Goal: Task Accomplishment & Management: Complete application form

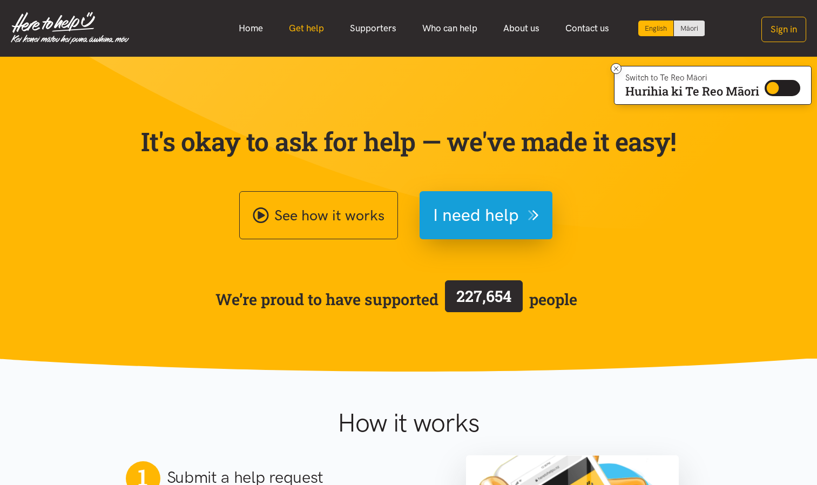
click at [317, 30] on link "Get help" at bounding box center [306, 28] width 61 height 23
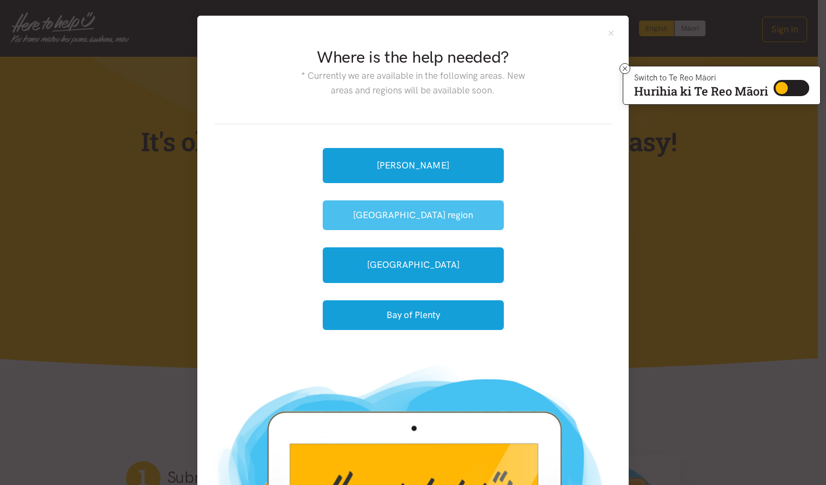
click at [410, 210] on button "[GEOGRAPHIC_DATA] region" at bounding box center [413, 215] width 181 height 30
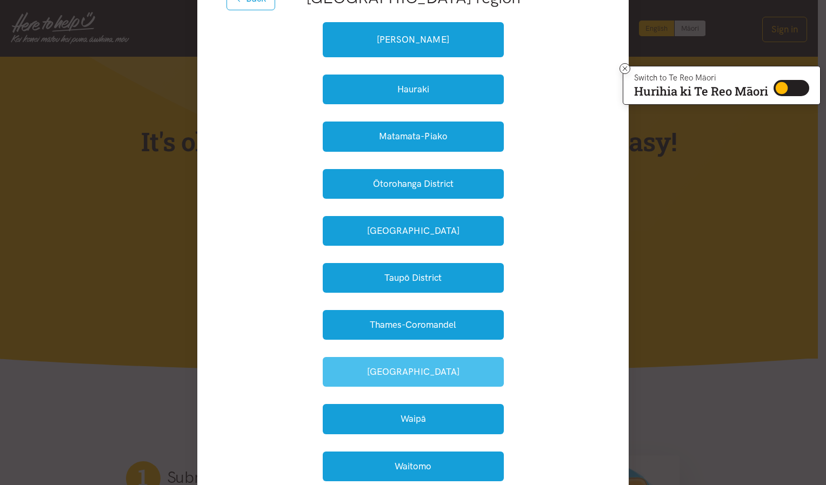
scroll to position [162, 0]
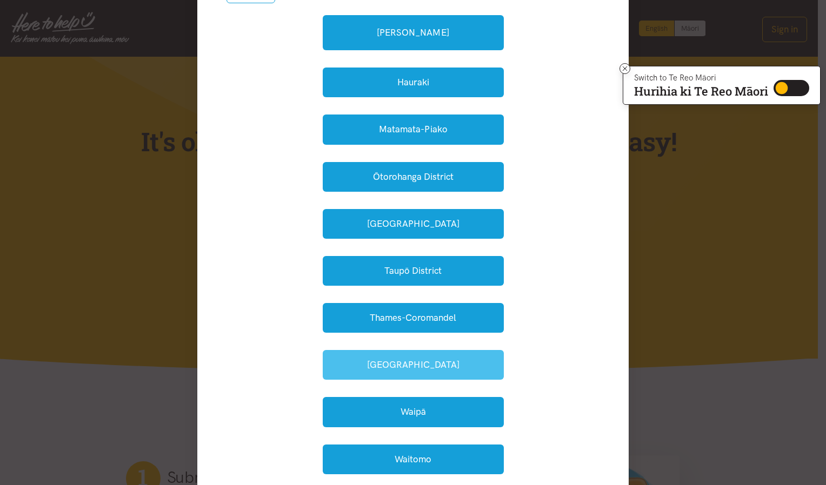
click at [409, 358] on button "[GEOGRAPHIC_DATA]" at bounding box center [413, 365] width 181 height 30
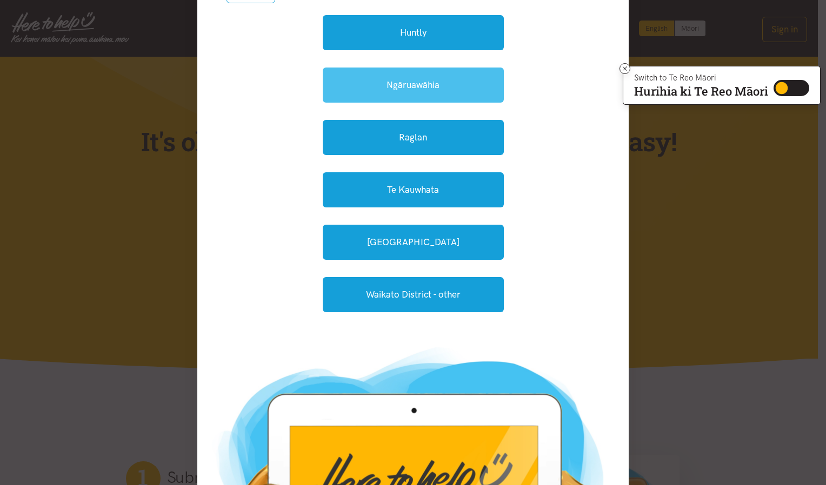
click at [392, 82] on link "Ngāruawāhia" at bounding box center [413, 85] width 181 height 35
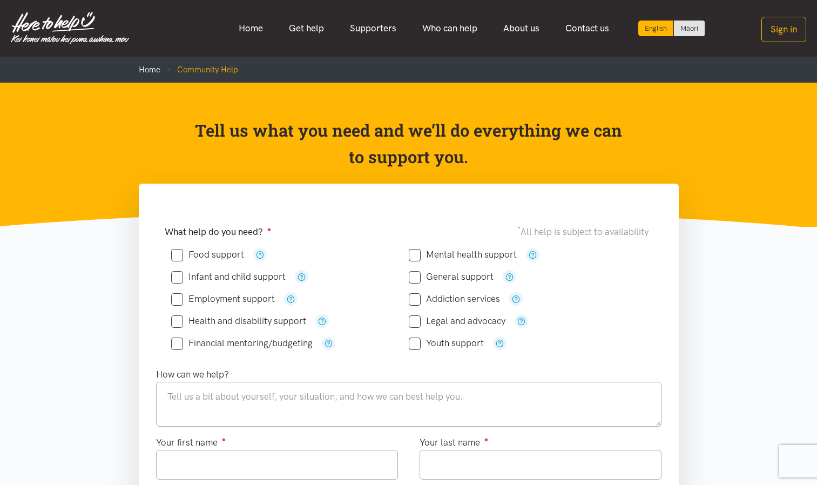
click at [187, 258] on input "Food support" at bounding box center [207, 254] width 73 height 9
checkbox input "true"
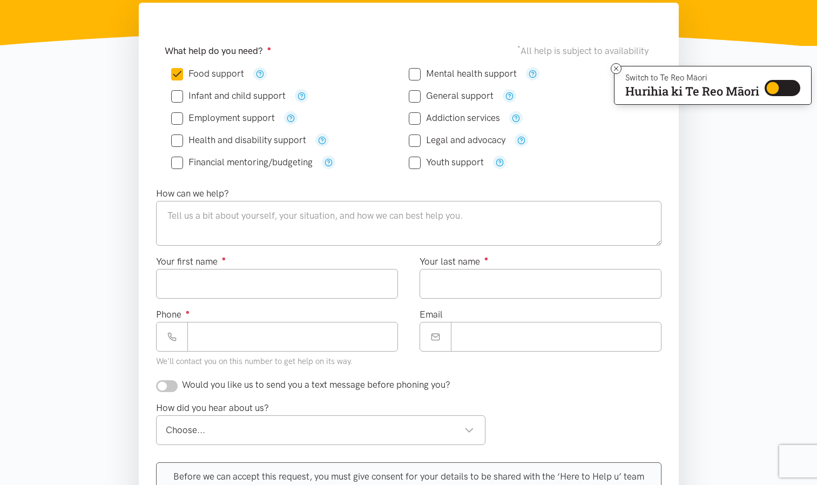
scroll to position [162, 0]
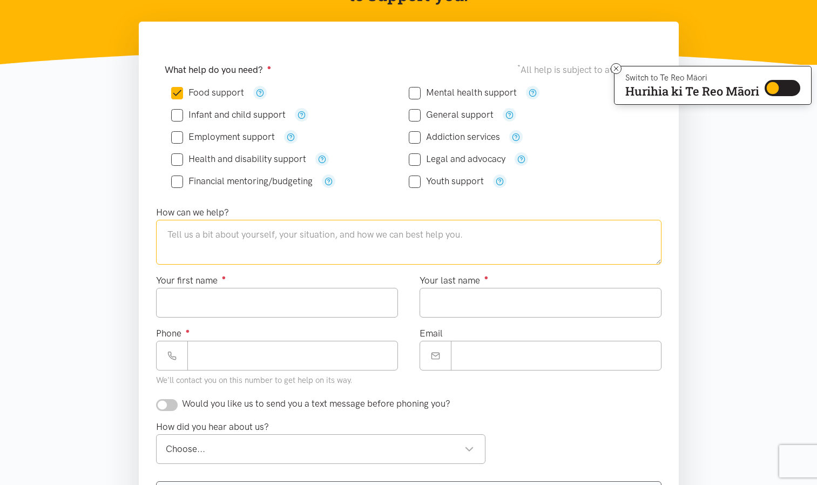
click at [180, 233] on textarea at bounding box center [409, 242] width 506 height 44
click at [209, 236] on textarea "Kia ora, I'm needing help with kai as my power bill is extremely high and le" at bounding box center [409, 242] width 506 height 44
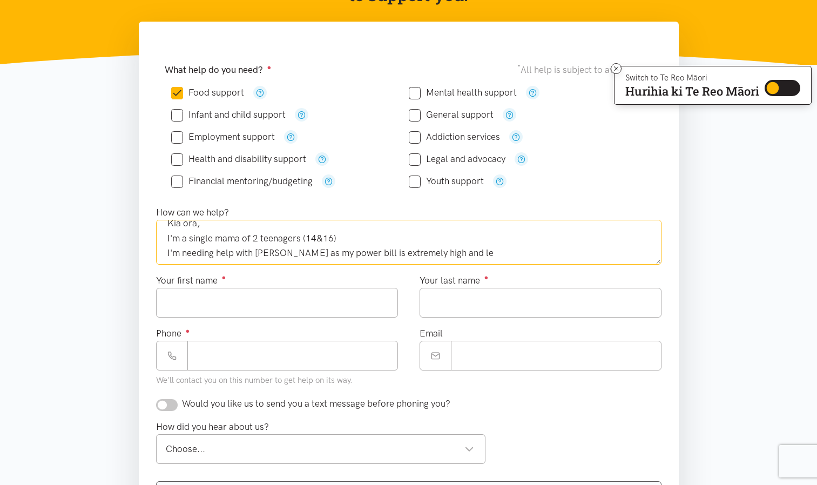
scroll to position [15, 0]
click at [233, 251] on textarea "Kia ora, I'm a single mama of 2 teenagers (14&16) I'm needing help with kai as …" at bounding box center [409, 242] width 506 height 44
click at [447, 253] on textarea "Kia ora, I'm a single mama of 2 teenagers (14&16) I'm needing help with kai as …" at bounding box center [409, 242] width 506 height 44
click at [292, 251] on textarea "Kia ora, I'm a single mama of 2 teenagers (14&16) I'm needing help with kai as …" at bounding box center [409, 242] width 506 height 44
click at [533, 253] on textarea "Kia ora, I'm a single mama of 2 teenagers (14&16) I'm needing help with kai as …" at bounding box center [409, 242] width 506 height 44
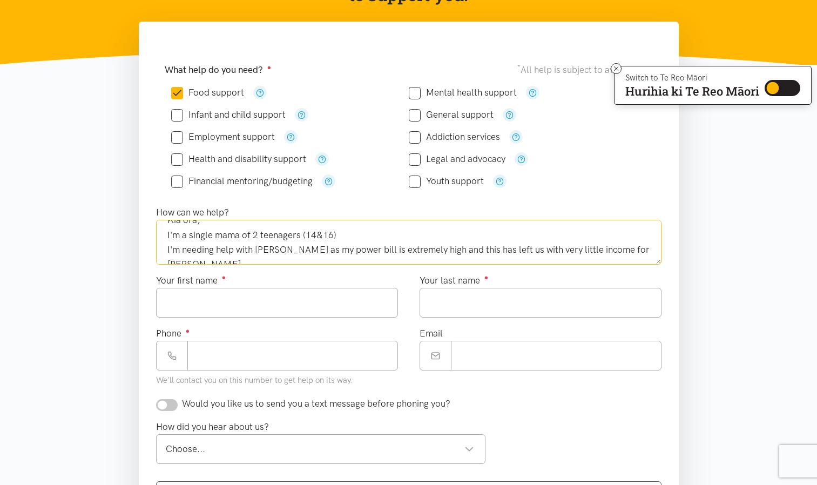
click at [240, 237] on textarea "Kia ora, I'm a single mama of 2 teenagers (14&16) I'm needing help with kai as …" at bounding box center [409, 242] width 506 height 44
type textarea "Kia ora, I'm a single mama of 2 teenagers (14&16) I'm needing help with kai as …"
drag, startPoint x: 196, startPoint y: 296, endPoint x: 199, endPoint y: 303, distance: 7.7
click at [194, 296] on input "Your first name ●" at bounding box center [277, 303] width 242 height 30
type input "******"
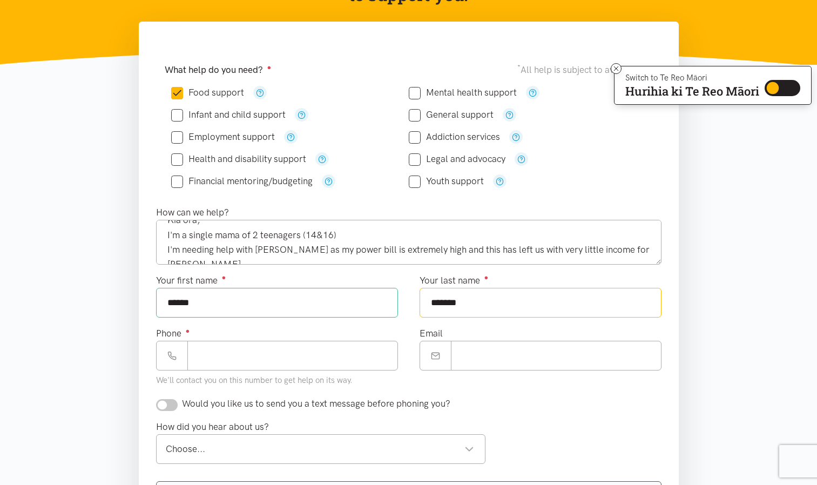
type input "*******"
click at [266, 360] on input "Phone ●" at bounding box center [292, 356] width 211 height 30
type input "**********"
click at [466, 361] on input "Email" at bounding box center [556, 356] width 211 height 30
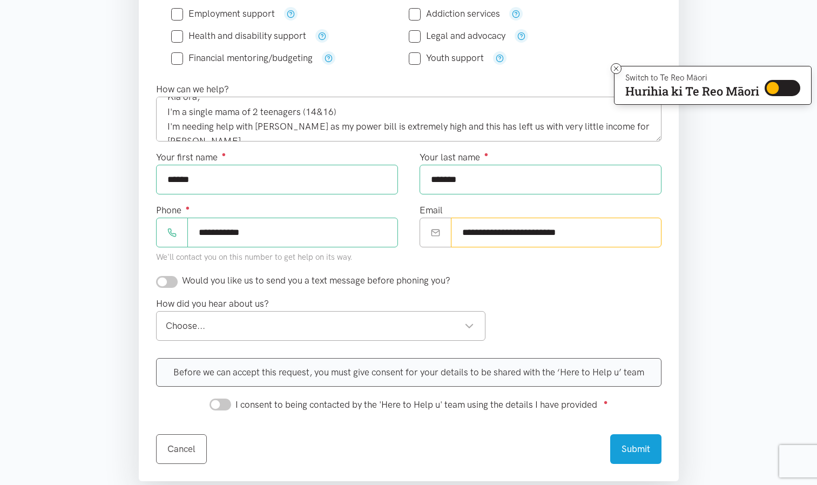
scroll to position [324, 0]
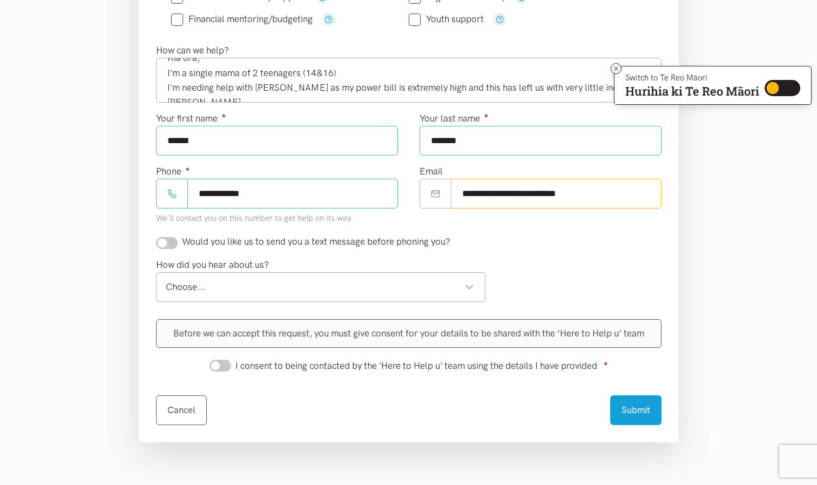
click at [392, 293] on div "Choose..." at bounding box center [320, 287] width 309 height 15
type input "**********"
click at [175, 245] on input "checkbox" at bounding box center [167, 243] width 22 height 12
checkbox input "true"
click at [414, 294] on div "Choose..." at bounding box center [320, 287] width 309 height 15
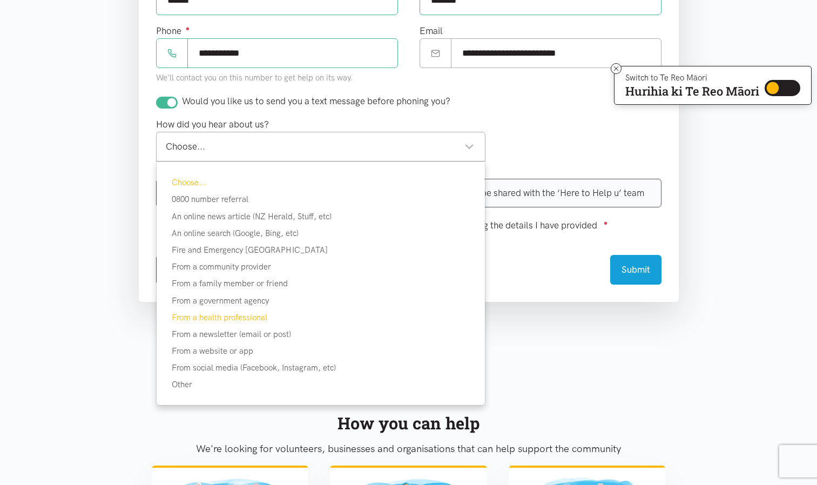
scroll to position [486, 0]
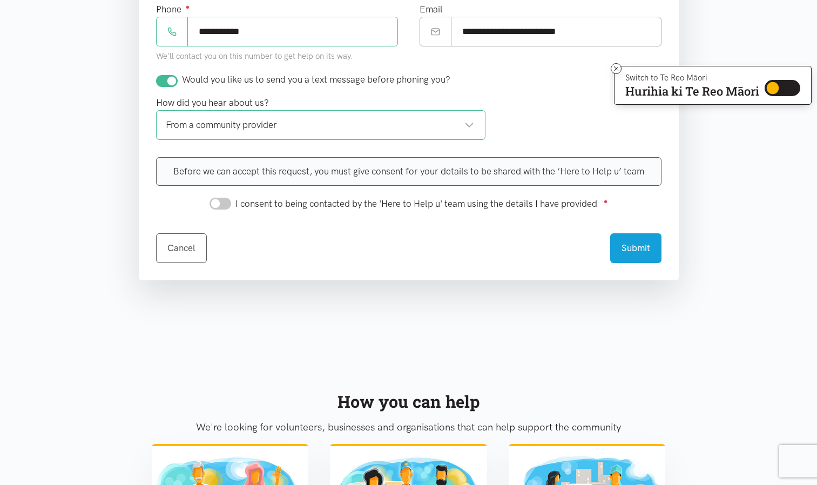
click at [227, 203] on input "I consent to being contacted by the 'Here to Help u' team using the details I h…" at bounding box center [221, 204] width 22 height 12
checkbox input "true"
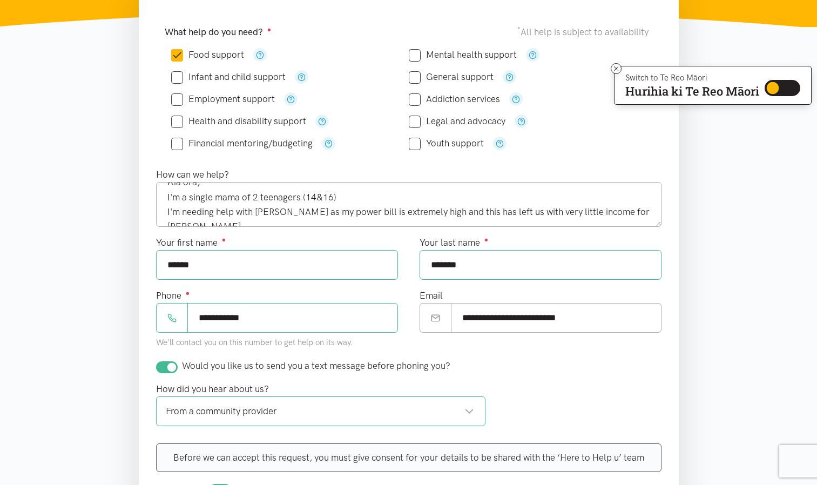
scroll to position [216, 0]
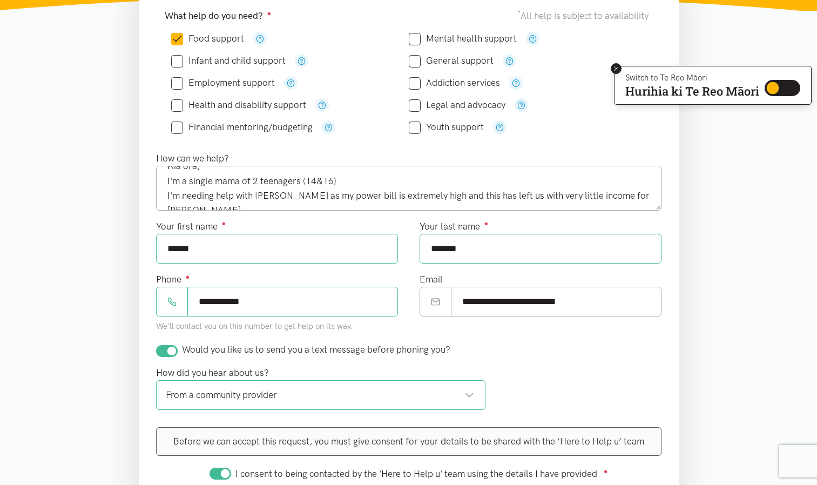
click at [614, 69] on icon at bounding box center [617, 69] width 8 height 8
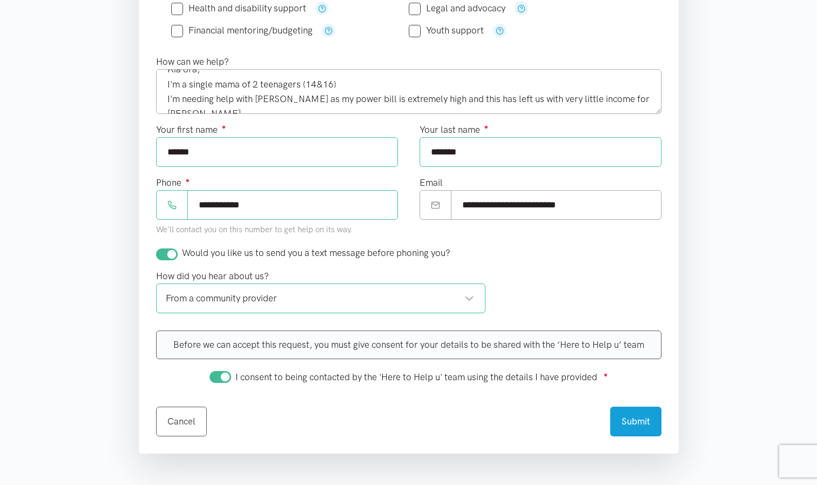
scroll to position [324, 0]
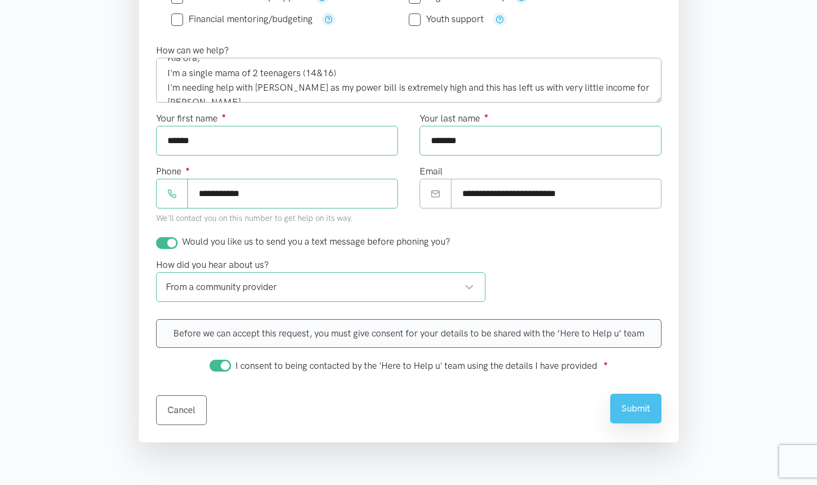
click at [635, 406] on button "Submit" at bounding box center [636, 409] width 51 height 30
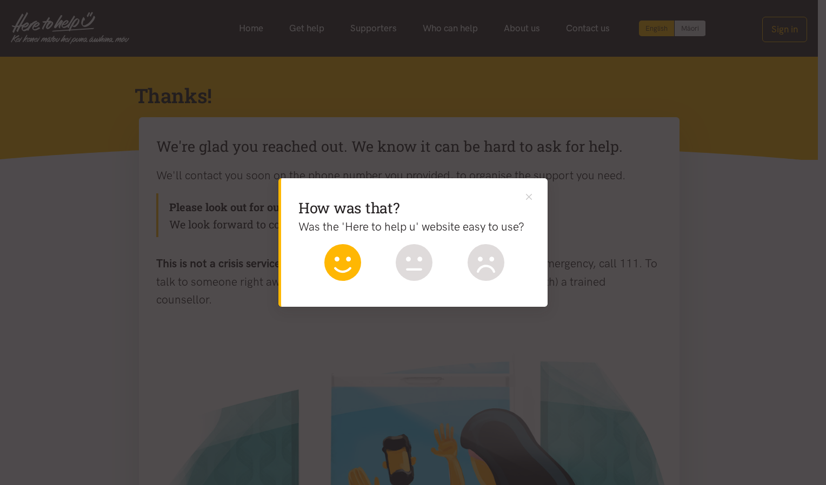
click at [343, 252] on icon at bounding box center [342, 262] width 37 height 37
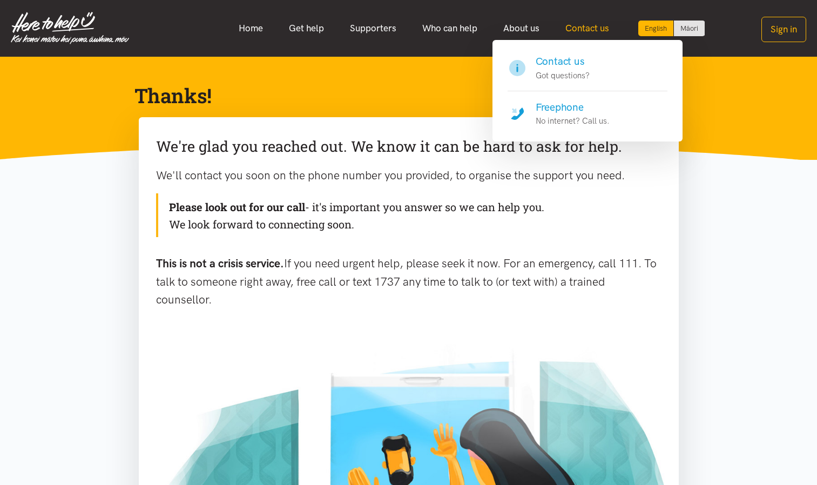
click at [581, 25] on link "Contact us" at bounding box center [588, 28] width 70 height 23
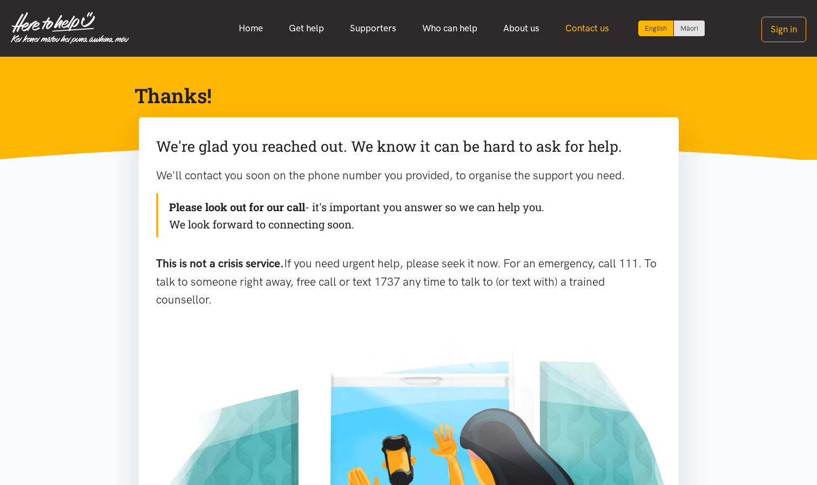
click at [581, 29] on link "Contact us" at bounding box center [588, 28] width 70 height 23
click at [581, 30] on link "Contact us" at bounding box center [588, 28] width 70 height 23
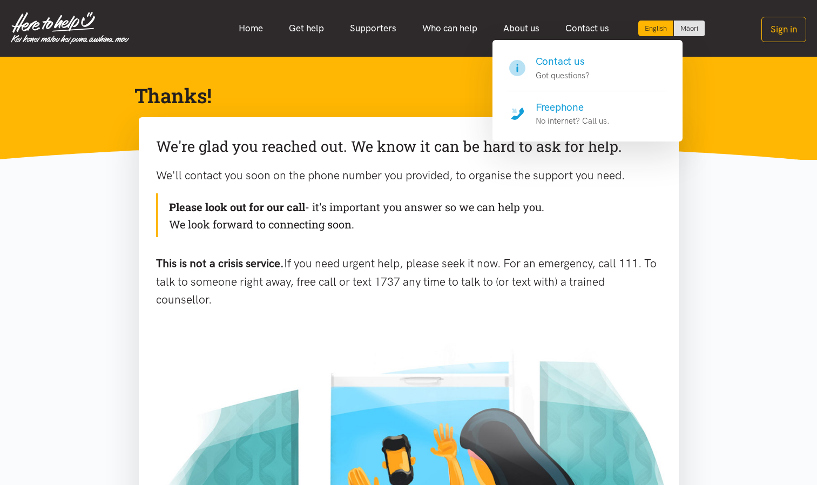
click at [568, 75] on p "Got questions?" at bounding box center [563, 75] width 54 height 13
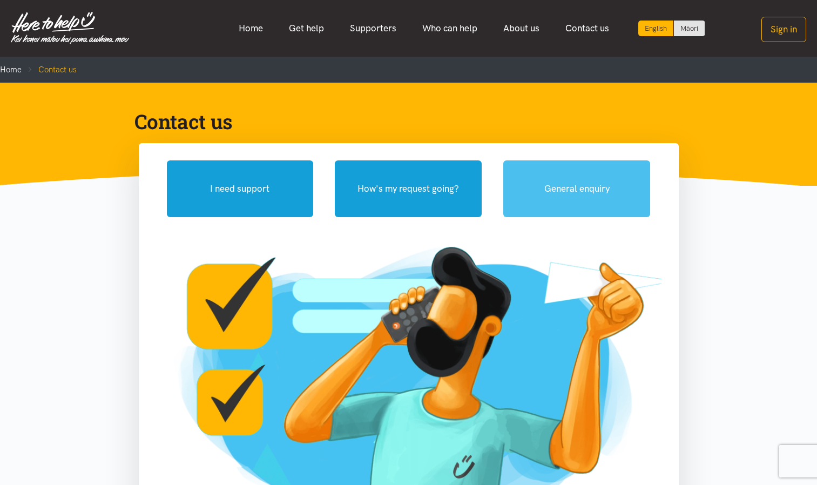
click at [599, 196] on button "General enquiry" at bounding box center [577, 188] width 147 height 57
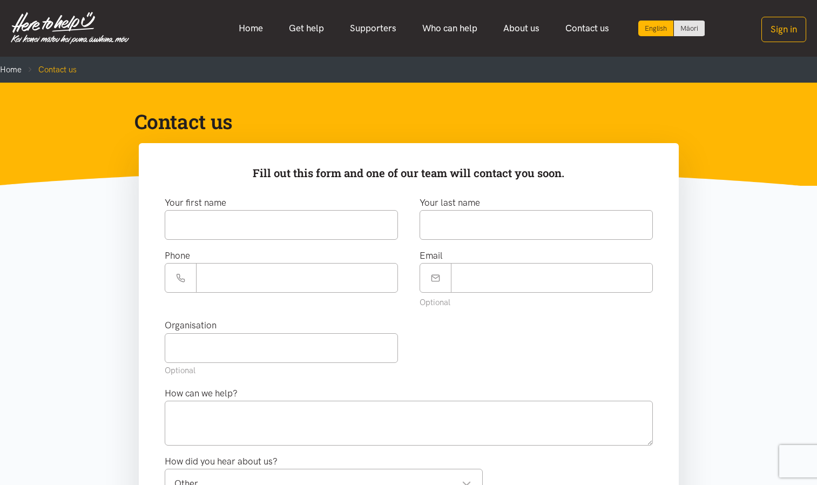
click at [389, 117] on h1 "Contact us" at bounding box center [401, 122] width 532 height 26
click at [251, 30] on link "Home" at bounding box center [251, 28] width 50 height 23
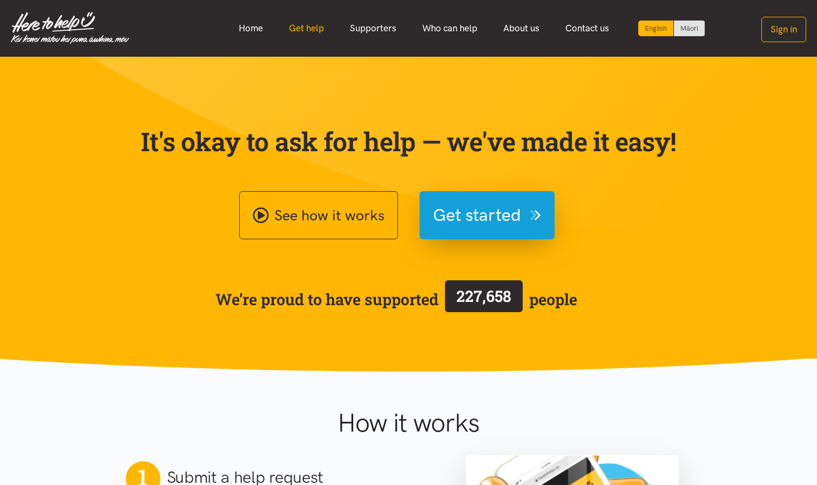
click at [308, 27] on link "Get help" at bounding box center [306, 28] width 61 height 23
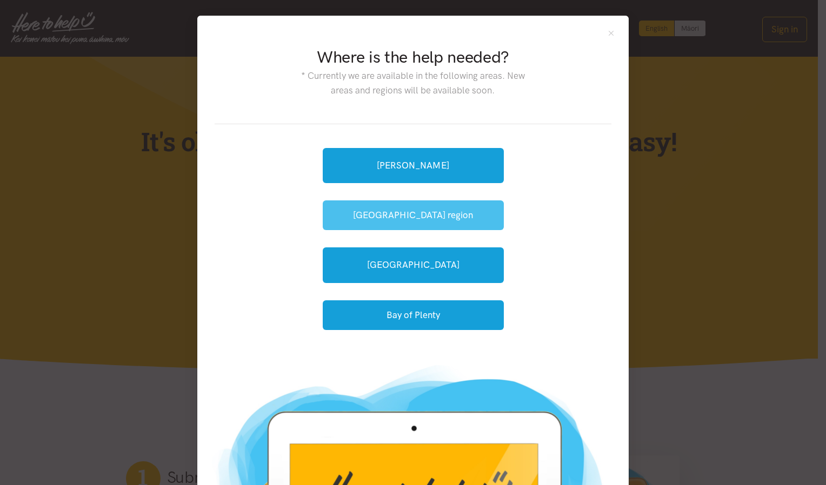
click at [420, 208] on button "[GEOGRAPHIC_DATA] region" at bounding box center [413, 215] width 181 height 30
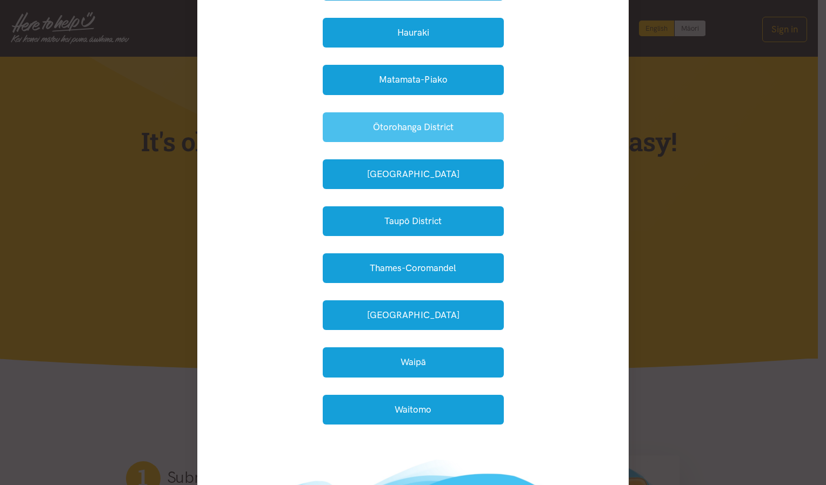
scroll to position [216, 0]
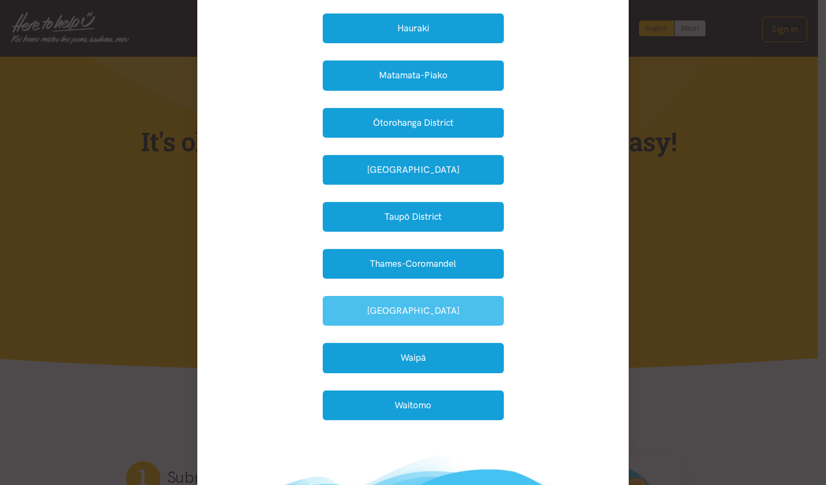
click at [398, 316] on button "[GEOGRAPHIC_DATA]" at bounding box center [413, 311] width 181 height 30
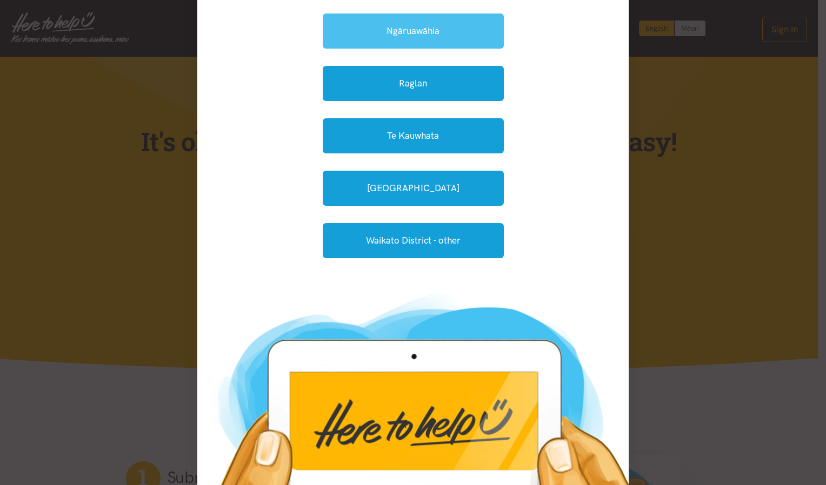
click at [425, 36] on link "Ngāruawāhia" at bounding box center [413, 31] width 181 height 35
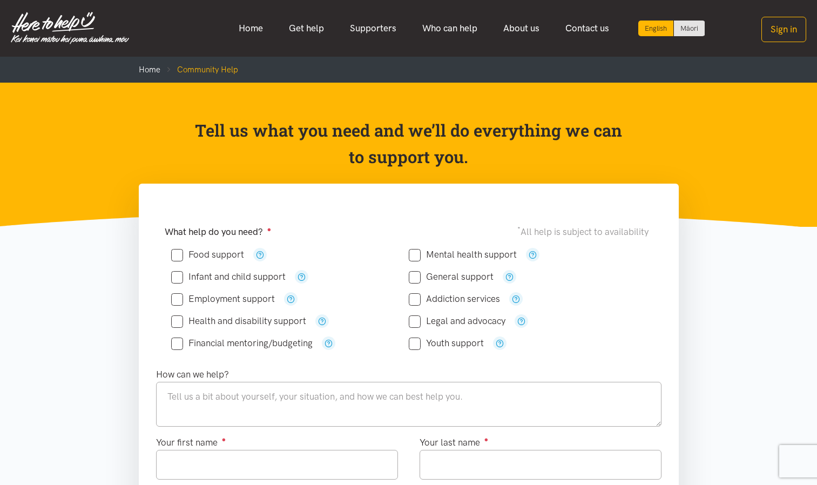
click at [179, 253] on input "Food support" at bounding box center [207, 254] width 73 height 9
checkbox input "true"
click at [189, 390] on textarea at bounding box center [409, 404] width 506 height 44
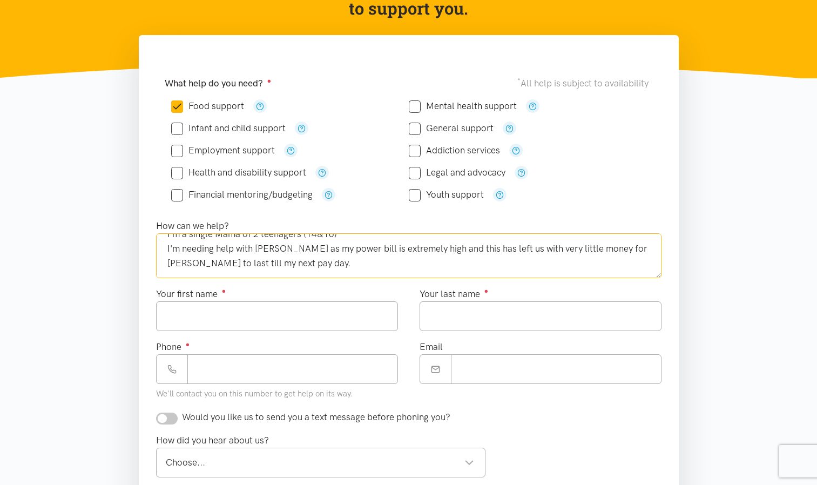
scroll to position [162, 0]
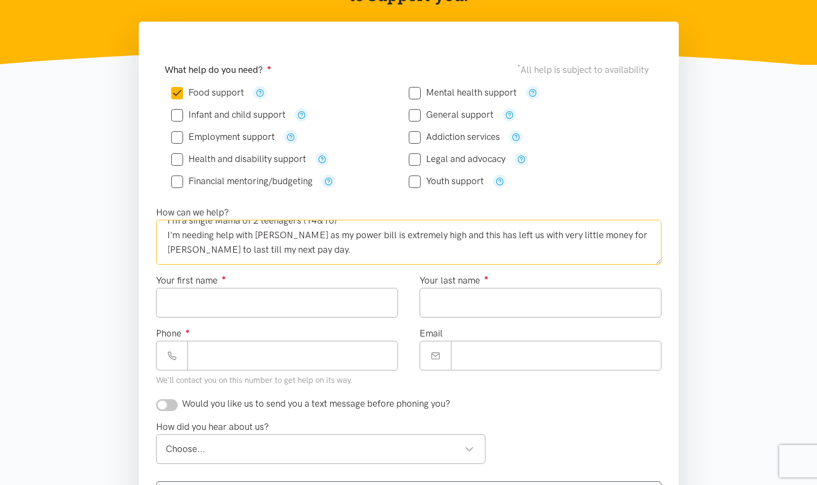
type textarea "Kia ora, I have put the wrong phone number in my 1st application. I'm a single …"
drag, startPoint x: 211, startPoint y: 306, endPoint x: 230, endPoint y: 306, distance: 18.9
click at [211, 306] on input "Your first name ●" at bounding box center [277, 303] width 242 height 30
type input "******"
type input "*******"
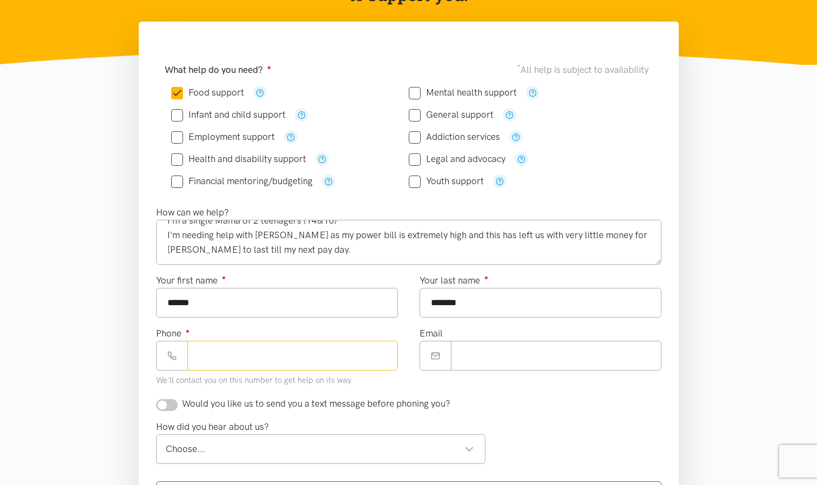
type input "**********"
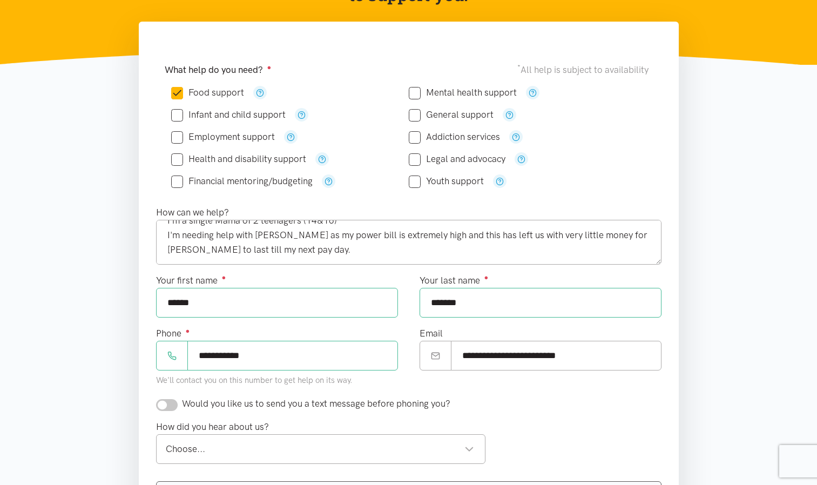
click at [252, 352] on input "**********" at bounding box center [292, 356] width 211 height 30
click at [271, 353] on input "**********" at bounding box center [292, 356] width 211 height 30
type input "**********"
click at [513, 397] on div "Would you like us to send you a text message before phoning you?" at bounding box center [408, 404] width 527 height 15
click at [466, 448] on div "Choose..." at bounding box center [320, 449] width 309 height 15
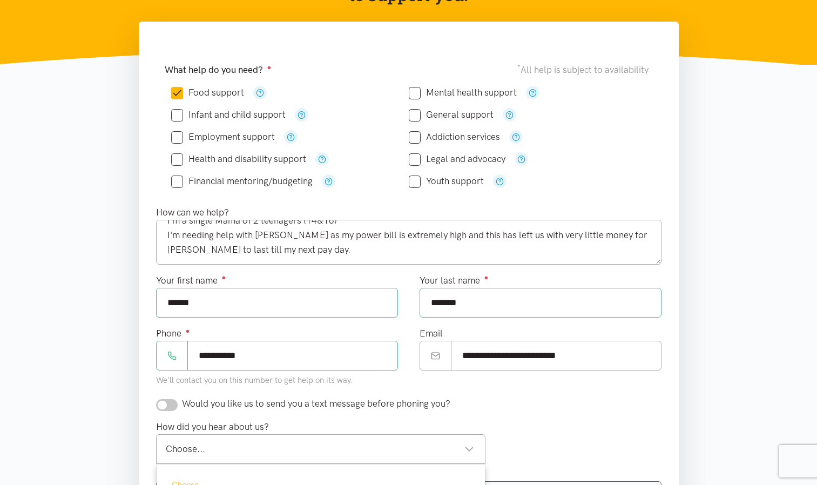
click at [473, 449] on div "Choose..." at bounding box center [320, 449] width 309 height 15
click at [473, 448] on div "Choose..." at bounding box center [320, 449] width 309 height 15
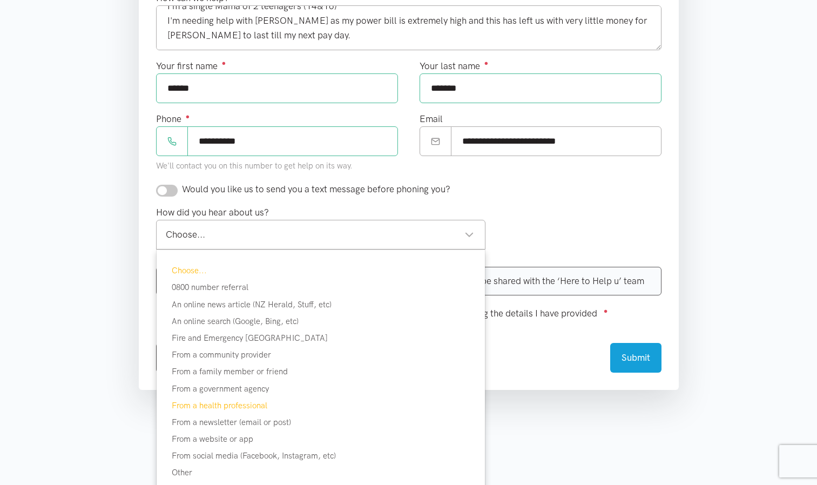
scroll to position [378, 0]
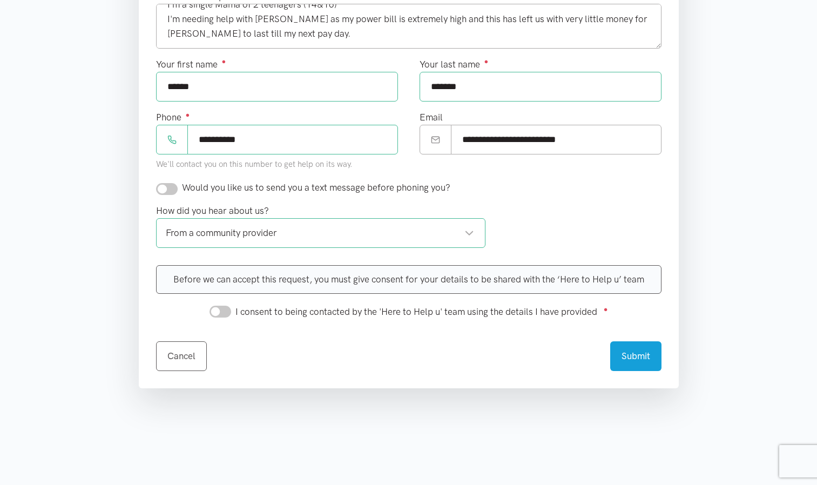
click at [227, 311] on input "I consent to being contacted by the 'Here to Help u' team using the details I h…" at bounding box center [221, 312] width 22 height 12
checkbox input "true"
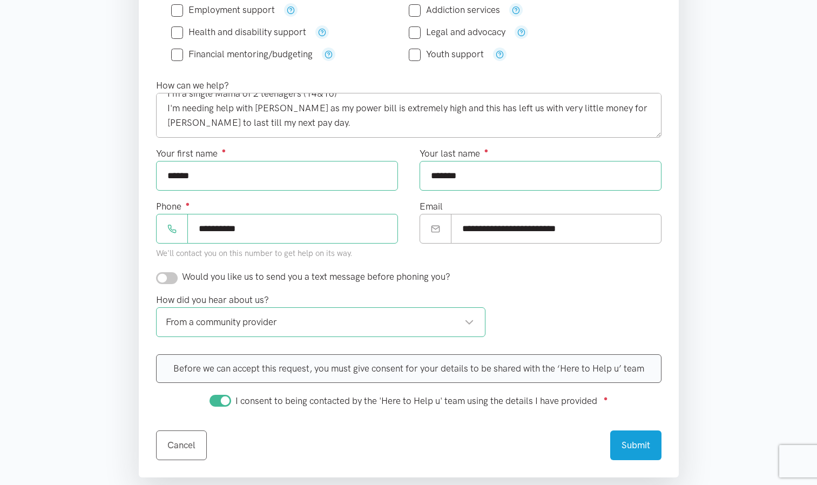
scroll to position [270, 0]
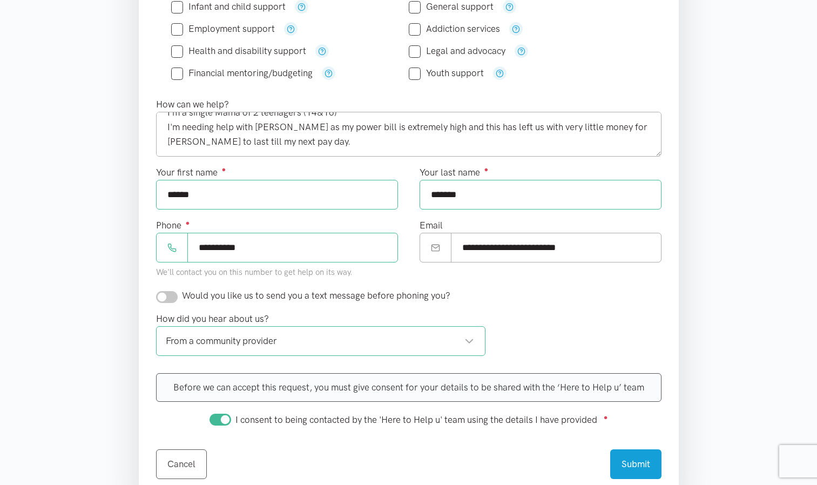
click at [176, 297] on input "checkbox" at bounding box center [167, 297] width 22 height 12
checkbox input "true"
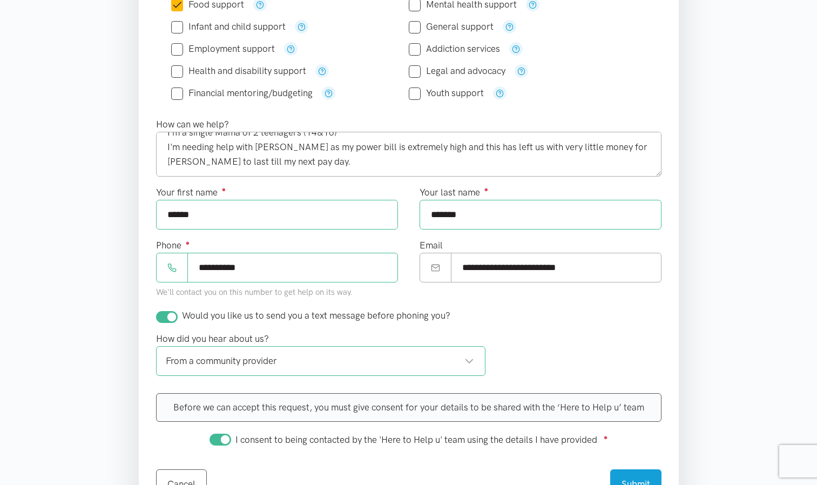
scroll to position [216, 0]
